Goal: Information Seeking & Learning: Understand process/instructions

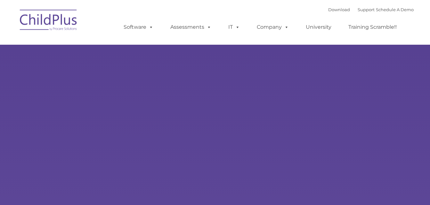
select select "MEDIUM"
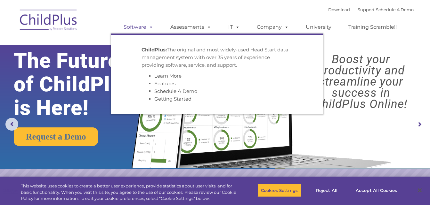
click at [149, 27] on span at bounding box center [149, 27] width 7 height 6
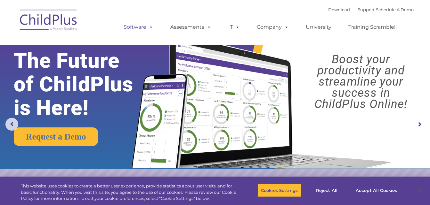
click at [149, 27] on span at bounding box center [149, 27] width 7 height 6
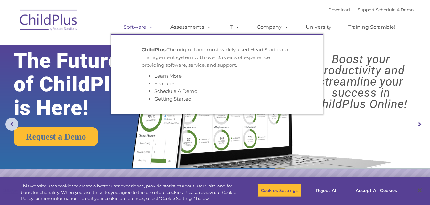
click at [149, 27] on span at bounding box center [149, 27] width 7 height 6
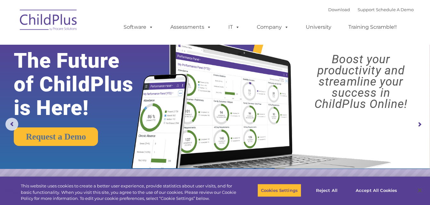
click at [52, 23] on img at bounding box center [49, 21] width 64 height 32
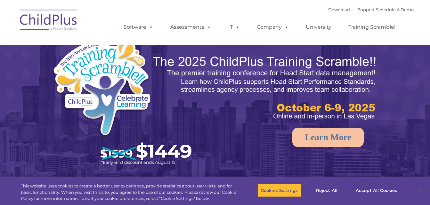
select select "MEDIUM"
click at [416, 127] on rs-arrow at bounding box center [419, 124] width 13 height 13
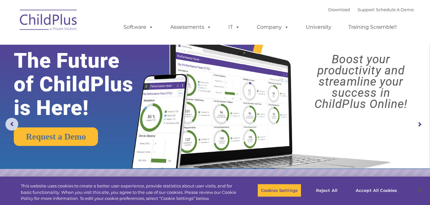
click at [416, 127] on rs-arrow at bounding box center [419, 124] width 13 height 13
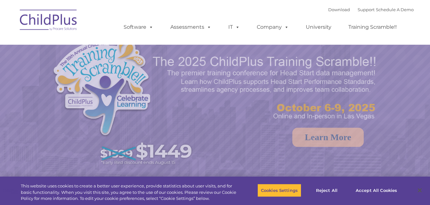
select select "MEDIUM"
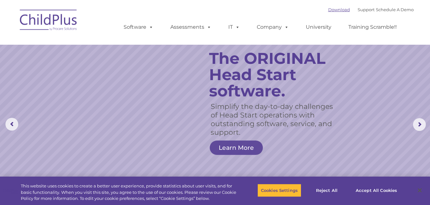
click at [333, 12] on link "Download" at bounding box center [339, 9] width 22 height 5
click at [335, 11] on link "Download" at bounding box center [339, 9] width 22 height 5
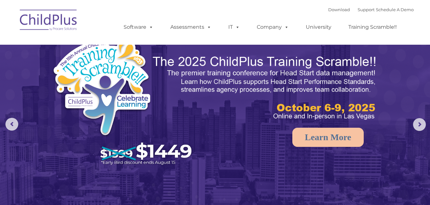
select select "MEDIUM"
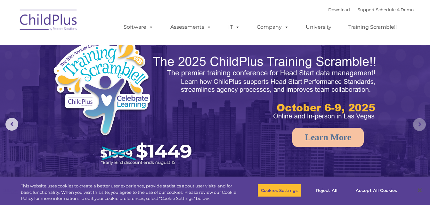
click at [421, 125] on rs-arrow at bounding box center [419, 124] width 13 height 13
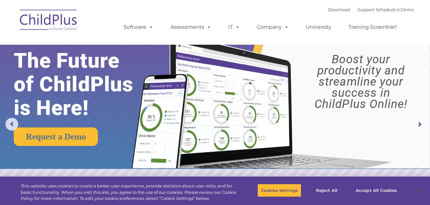
click at [421, 125] on rs-arrow at bounding box center [419, 124] width 13 height 13
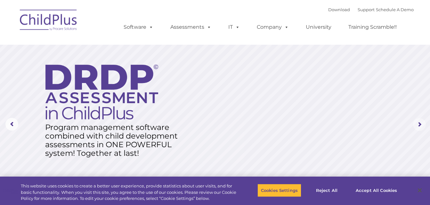
click at [421, 125] on rs-arrow at bounding box center [419, 124] width 13 height 13
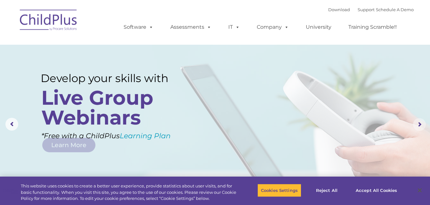
click at [421, 125] on rs-arrow at bounding box center [419, 124] width 13 height 13
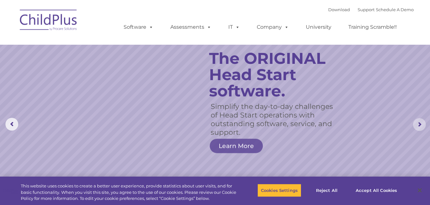
click at [421, 125] on rs-arrow at bounding box center [419, 124] width 13 height 13
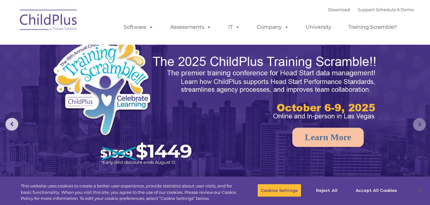
click at [421, 125] on rs-arrow at bounding box center [419, 124] width 13 height 13
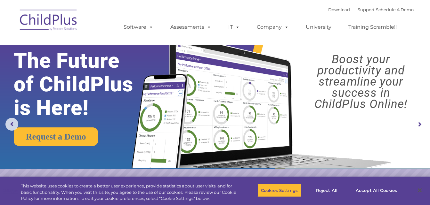
click at [421, 125] on rs-arrow at bounding box center [419, 124] width 13 height 13
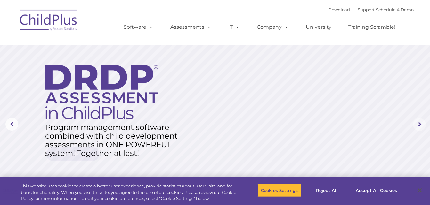
click at [421, 125] on rs-arrow at bounding box center [419, 124] width 13 height 13
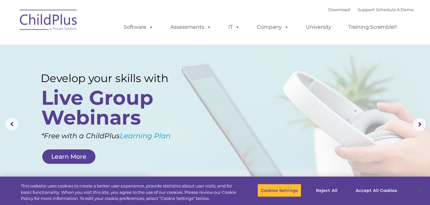
click at [49, 24] on img at bounding box center [49, 21] width 64 height 32
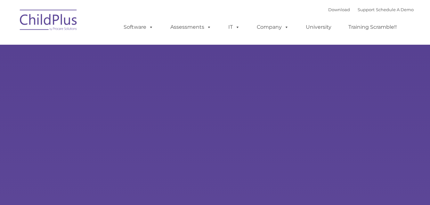
type input ""
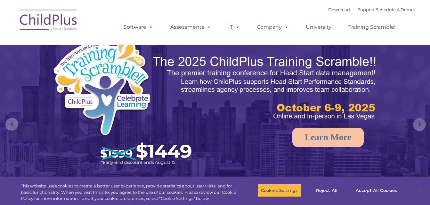
select select "MEDIUM"
click at [375, 191] on button "Accept All Cookies" at bounding box center [376, 190] width 48 height 13
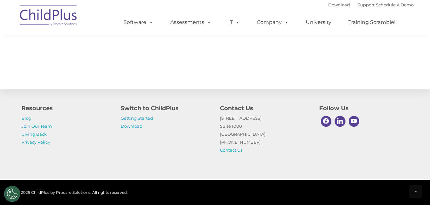
scroll to position [745, 0]
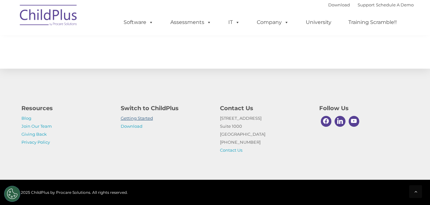
click at [138, 118] on link "Getting Started" at bounding box center [137, 118] width 32 height 5
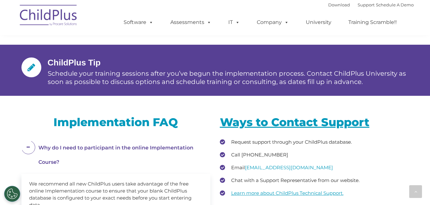
scroll to position [784, 0]
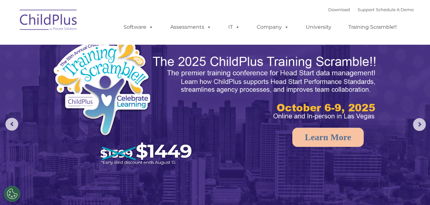
select select "MEDIUM"
